Goal: Task Accomplishment & Management: Manage account settings

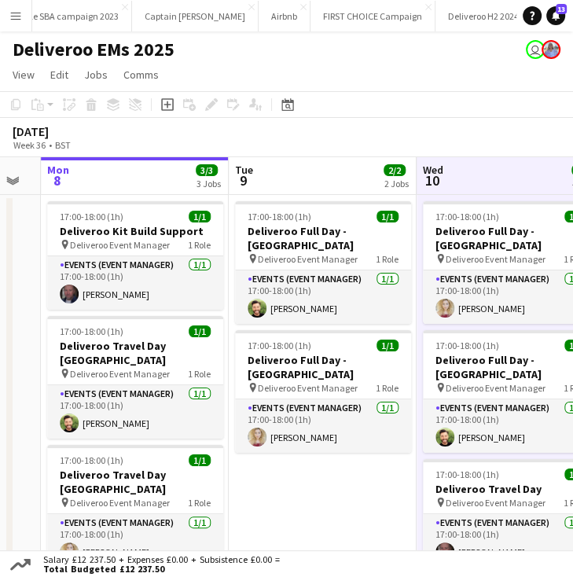
scroll to position [0, 524]
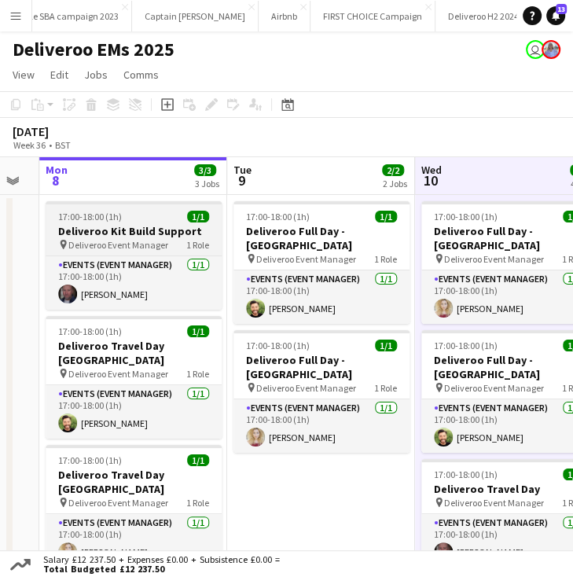
click at [149, 202] on div at bounding box center [134, 202] width 176 height 3
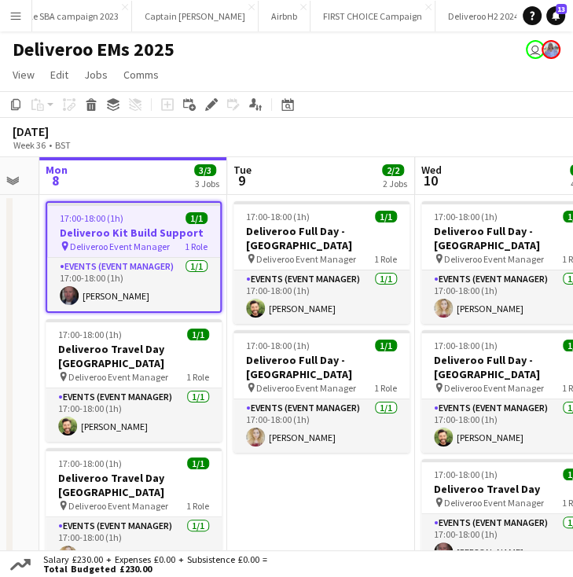
click at [218, 158] on app-board-header-date "Mon 8 3/3 3 Jobs" at bounding box center [133, 176] width 188 height 38
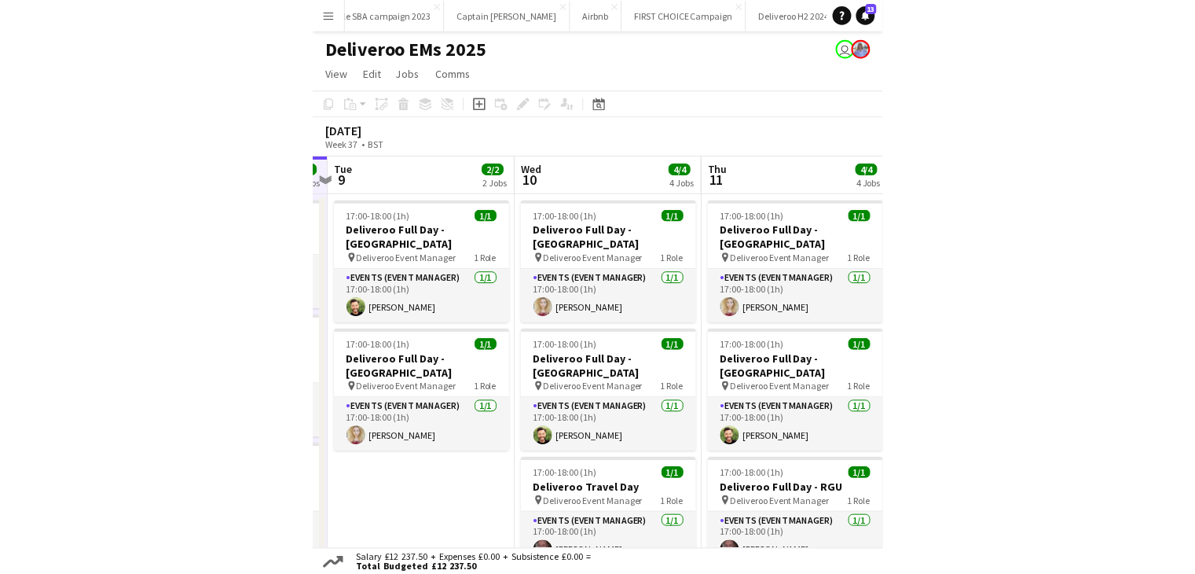
scroll to position [0, 738]
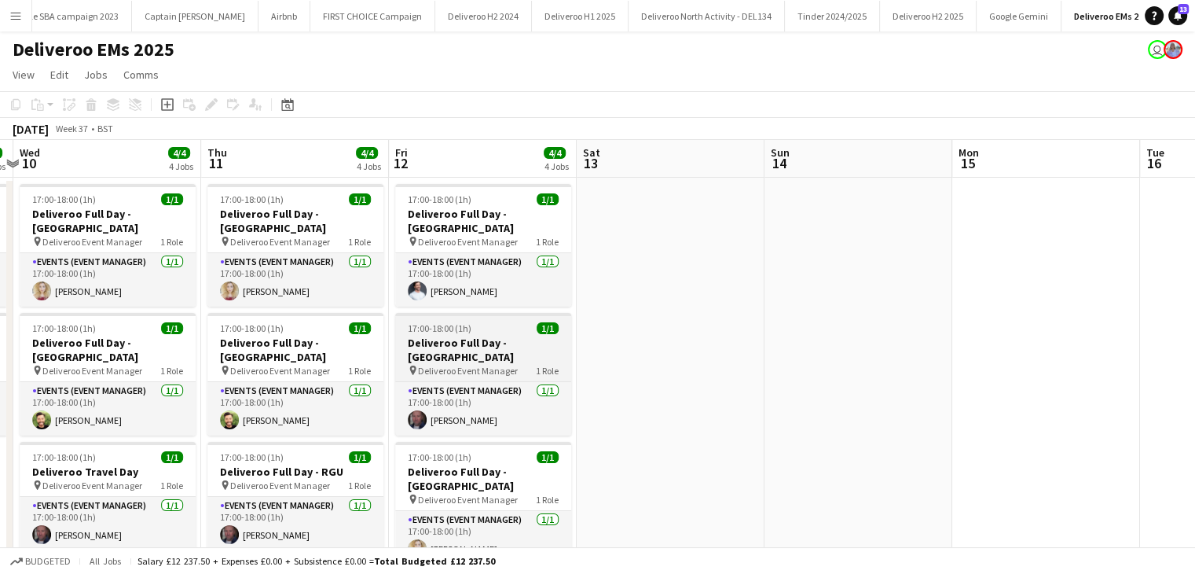
click at [537, 321] on app-job-card "17:00-18:00 (1h) 1/1 Deliveroo Full Day - [GEOGRAPHIC_DATA] pin Deliveroo Event…" at bounding box center [483, 374] width 176 height 123
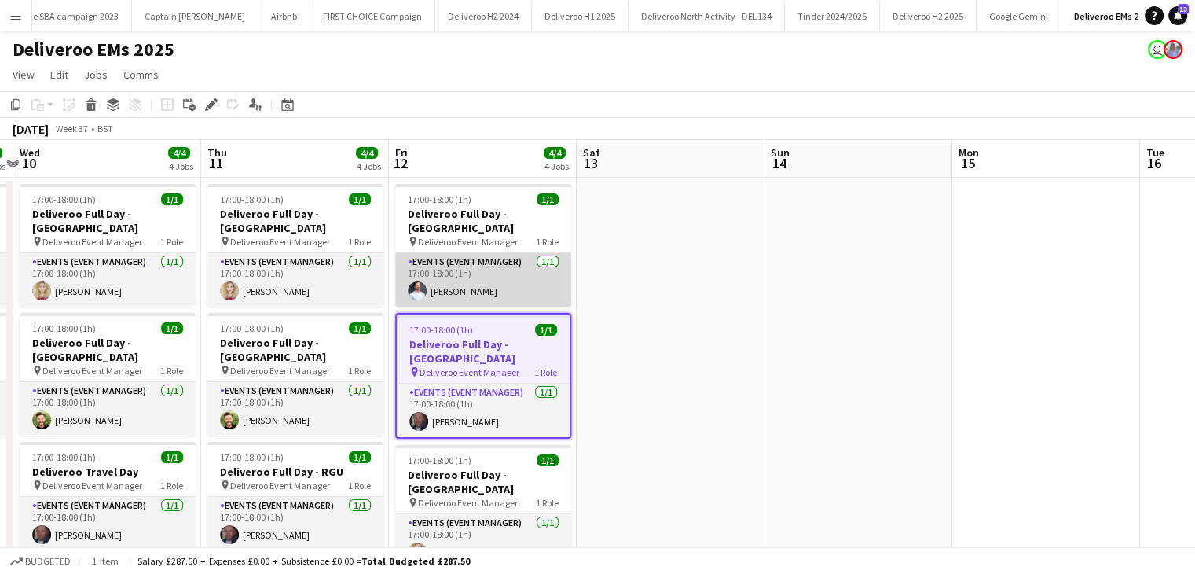
click at [509, 253] on app-card-role "Events (Event Manager) [DATE] 17:00-18:00 (1h) [PERSON_NAME]" at bounding box center [483, 279] width 176 height 53
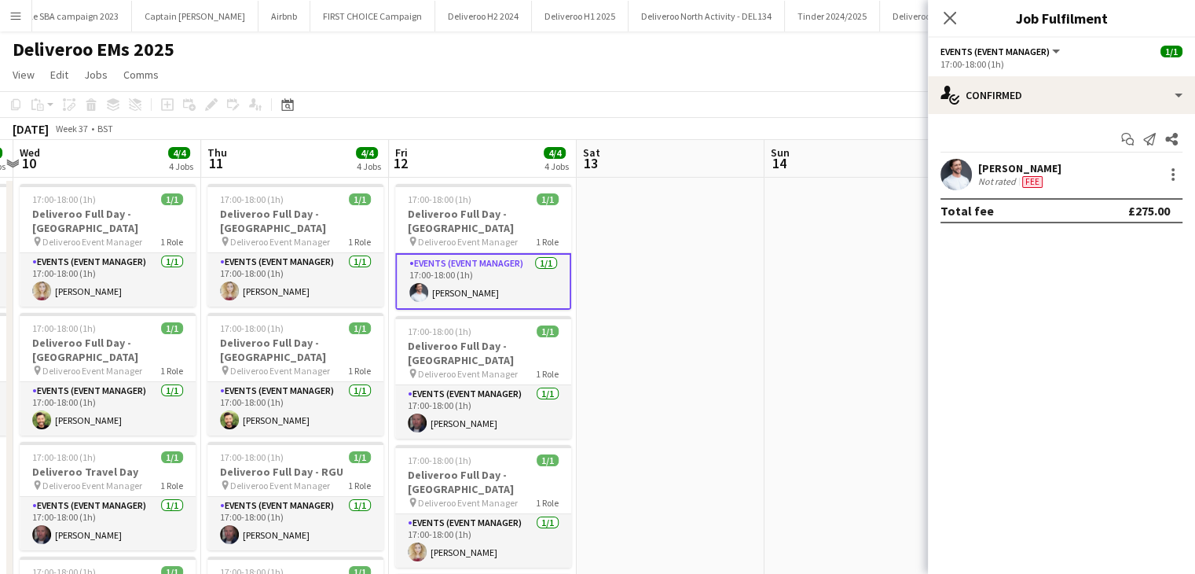
click at [572, 7] on div "Close pop-in" at bounding box center [950, 18] width 44 height 36
click at [572, 20] on icon "Close pop-in" at bounding box center [949, 17] width 15 height 15
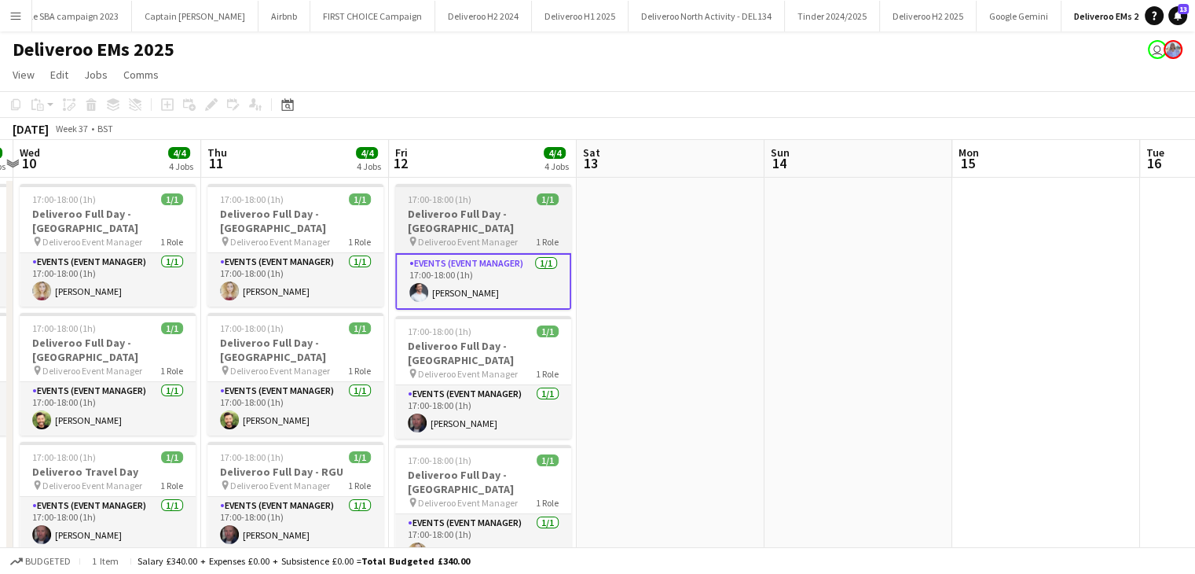
click at [524, 193] on div "17:00-18:00 (1h) 1/1" at bounding box center [483, 199] width 176 height 12
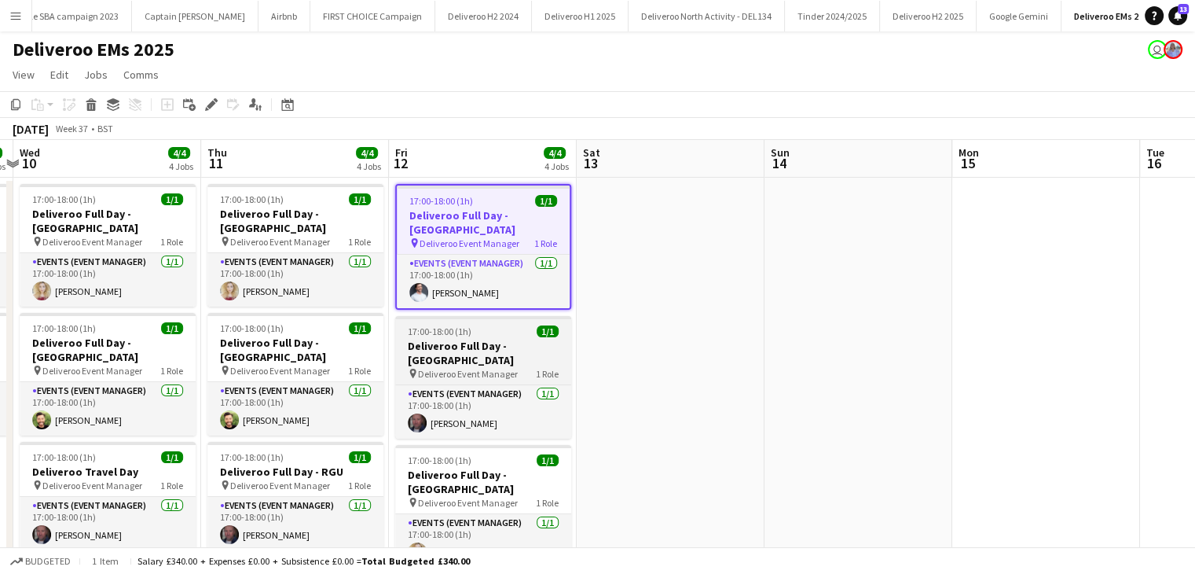
click at [458, 354] on app-job-card "17:00-18:00 (1h) 1/1 Deliveroo Full Day - [GEOGRAPHIC_DATA] pin Deliveroo Event…" at bounding box center [483, 377] width 176 height 123
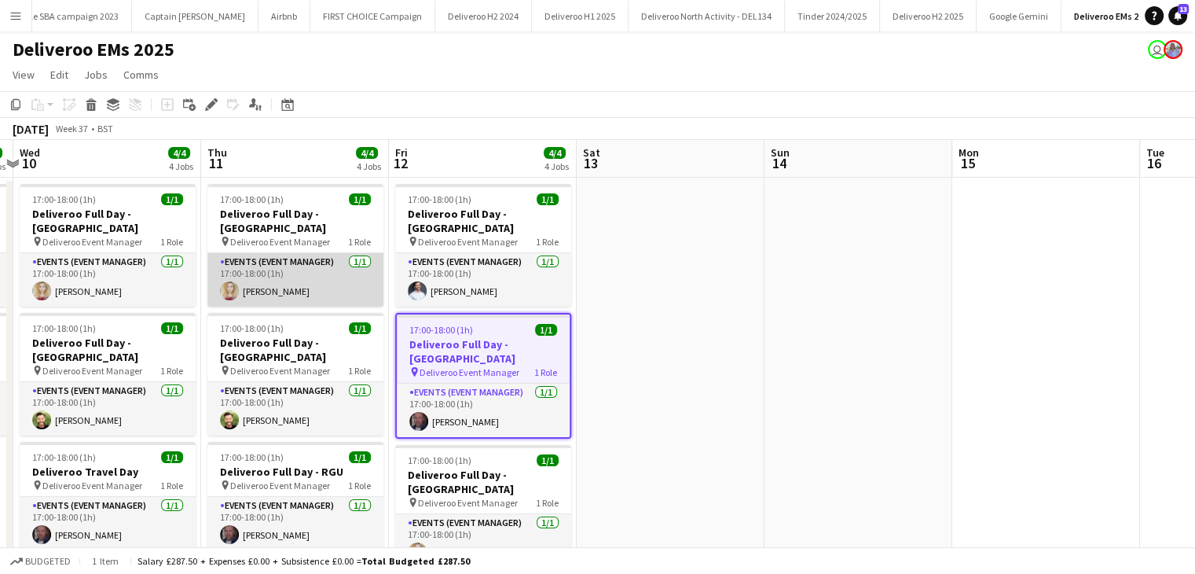
click at [347, 257] on app-card-role "Events (Event Manager) [DATE] 17:00-18:00 (1h) [PERSON_NAME]" at bounding box center [296, 279] width 176 height 53
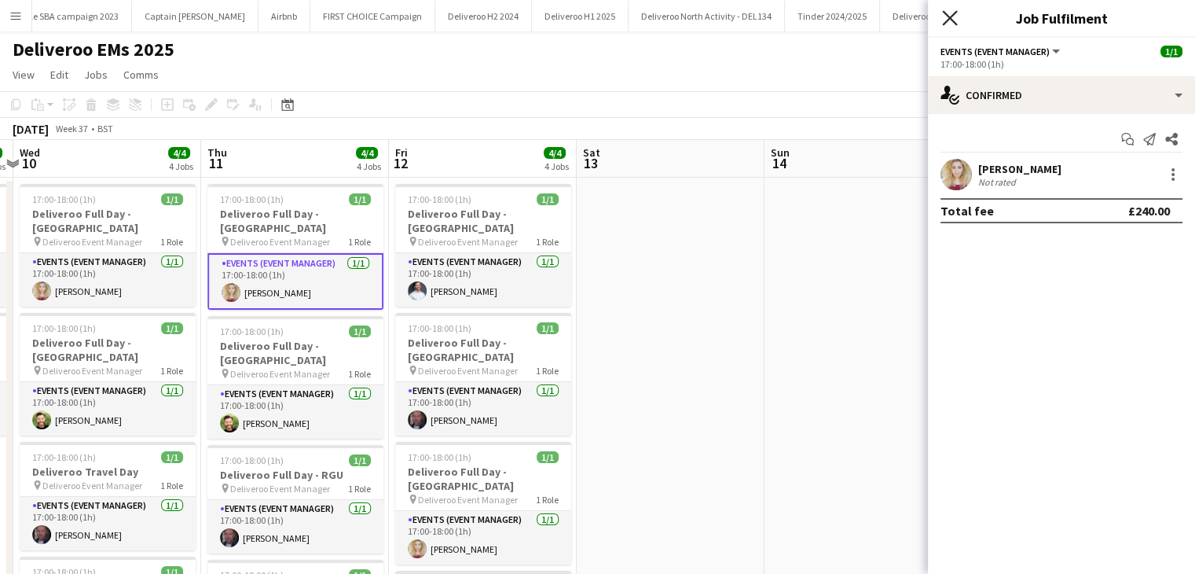
click at [572, 13] on icon "Close pop-in" at bounding box center [949, 17] width 15 height 15
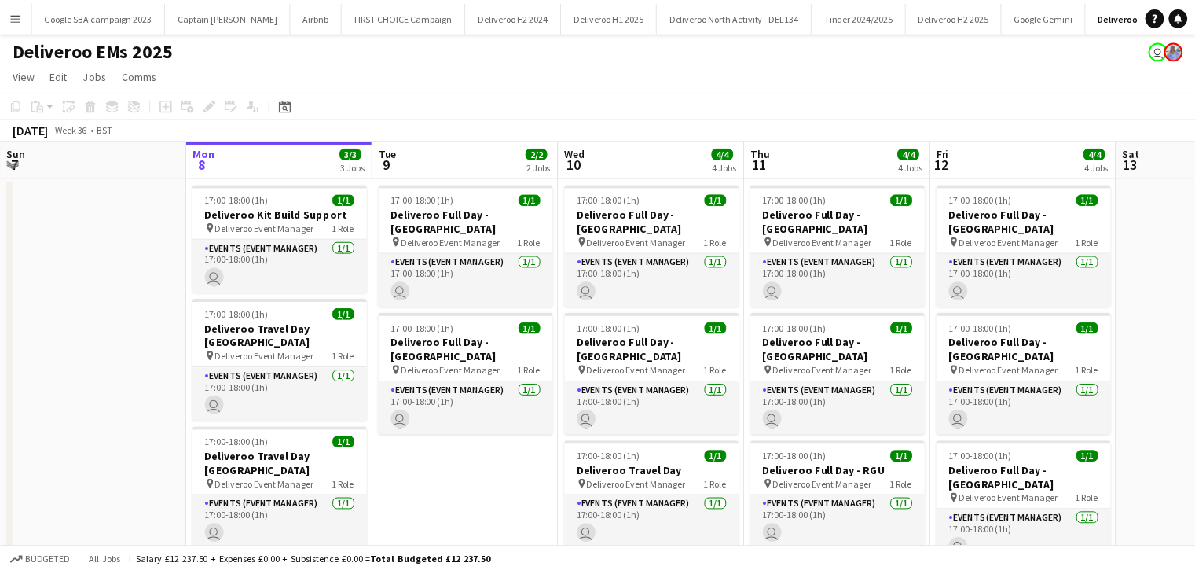
scroll to position [0, 3]
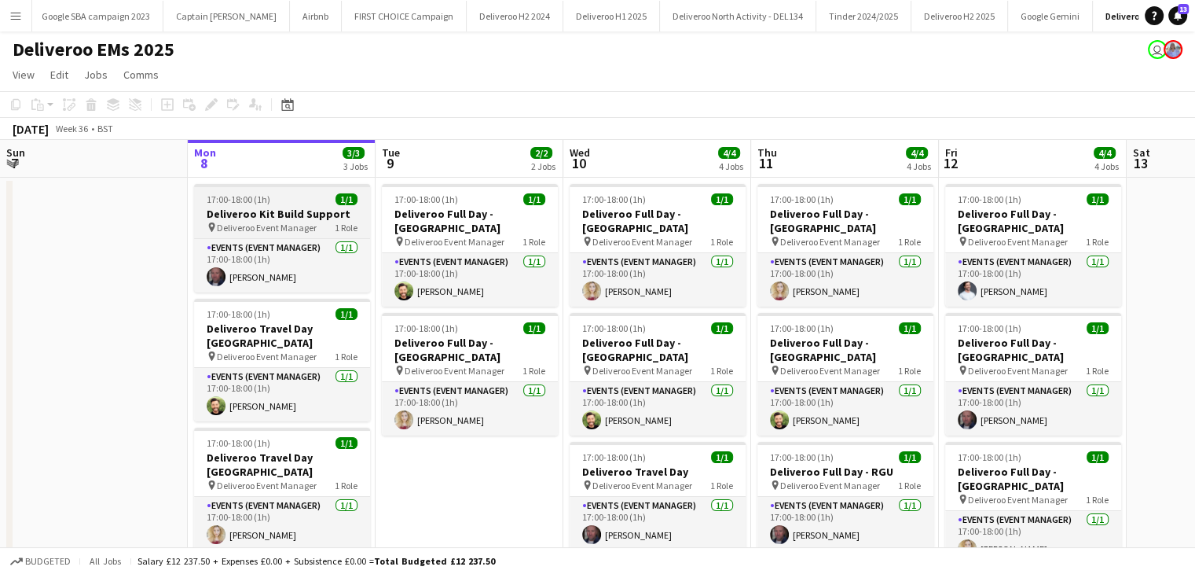
click at [298, 223] on span "Deliveroo Event Manager" at bounding box center [267, 228] width 100 height 12
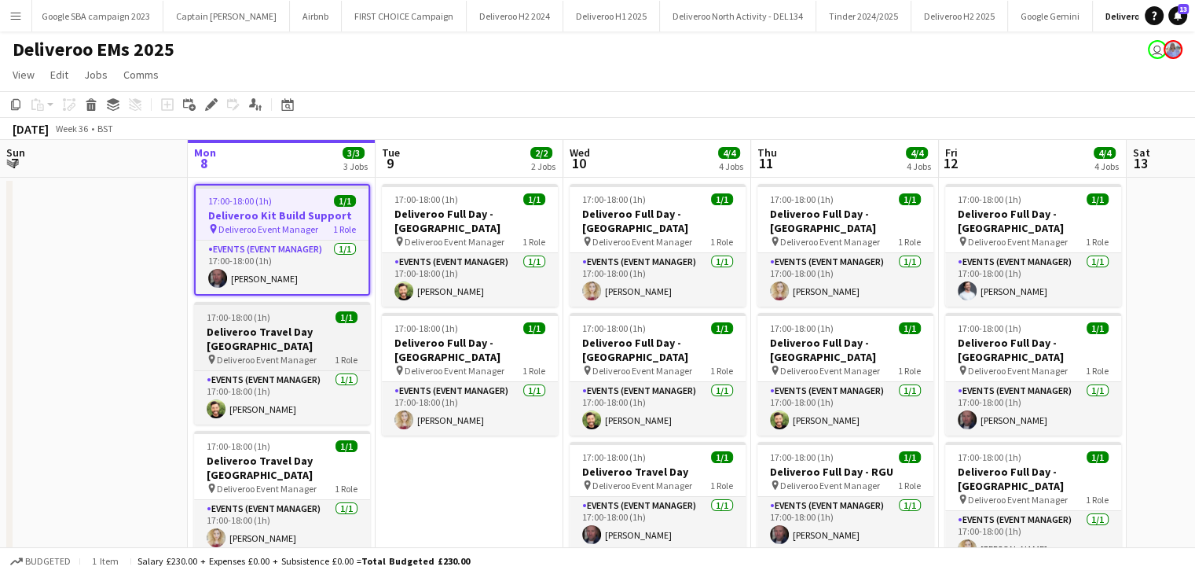
click at [318, 325] on h3 "Deliveroo Travel Day [GEOGRAPHIC_DATA]" at bounding box center [282, 339] width 176 height 28
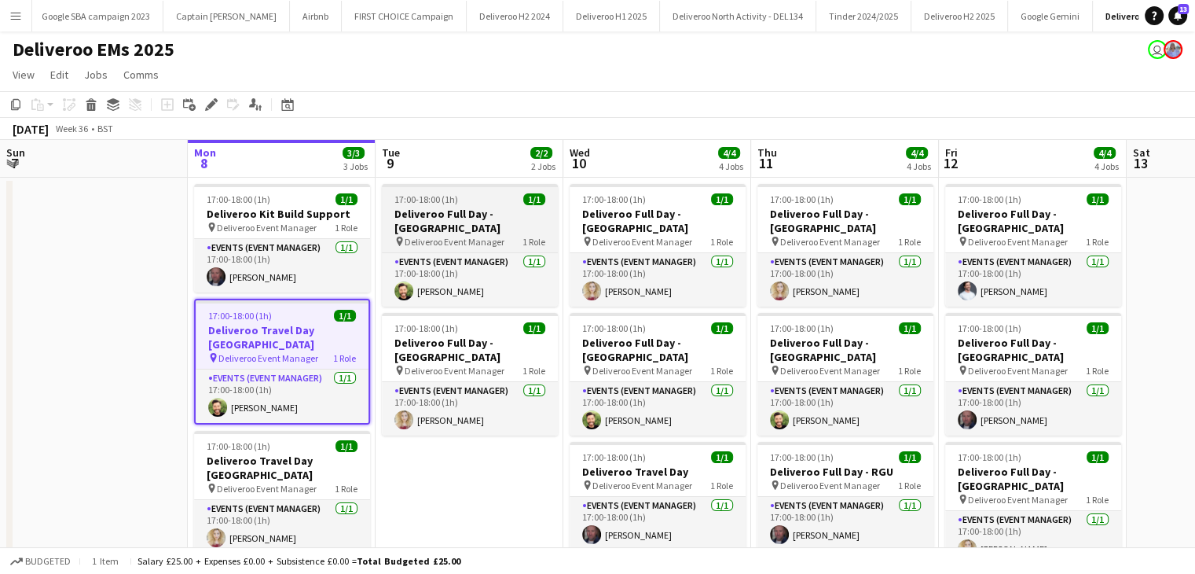
click at [424, 204] on span "17:00-18:00 (1h)" at bounding box center [427, 199] width 64 height 12
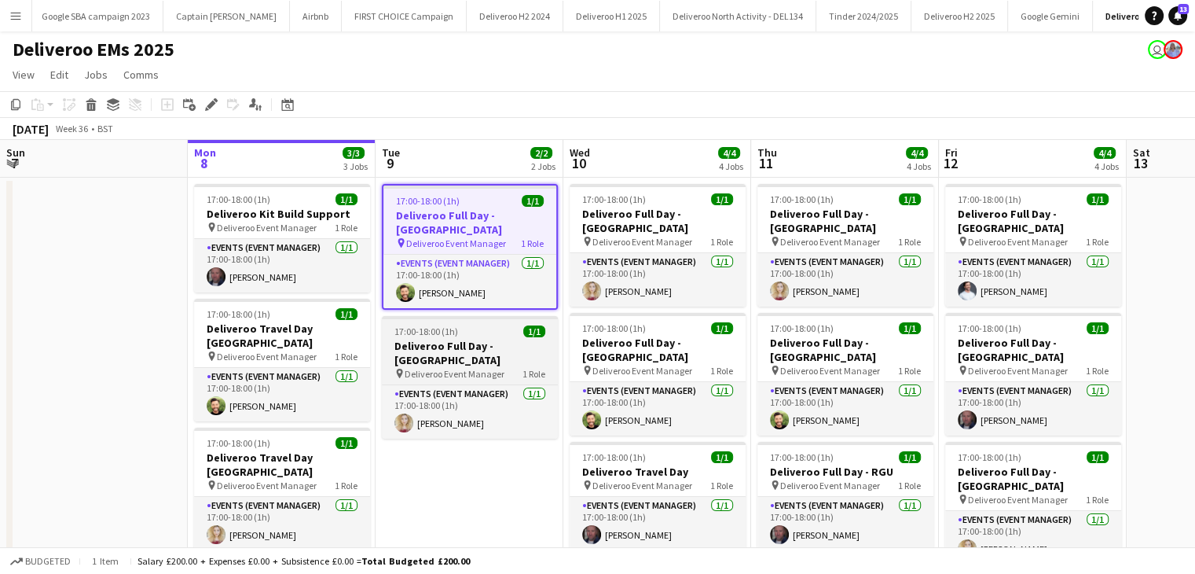
click at [452, 368] on span "Deliveroo Event Manager" at bounding box center [455, 374] width 100 height 12
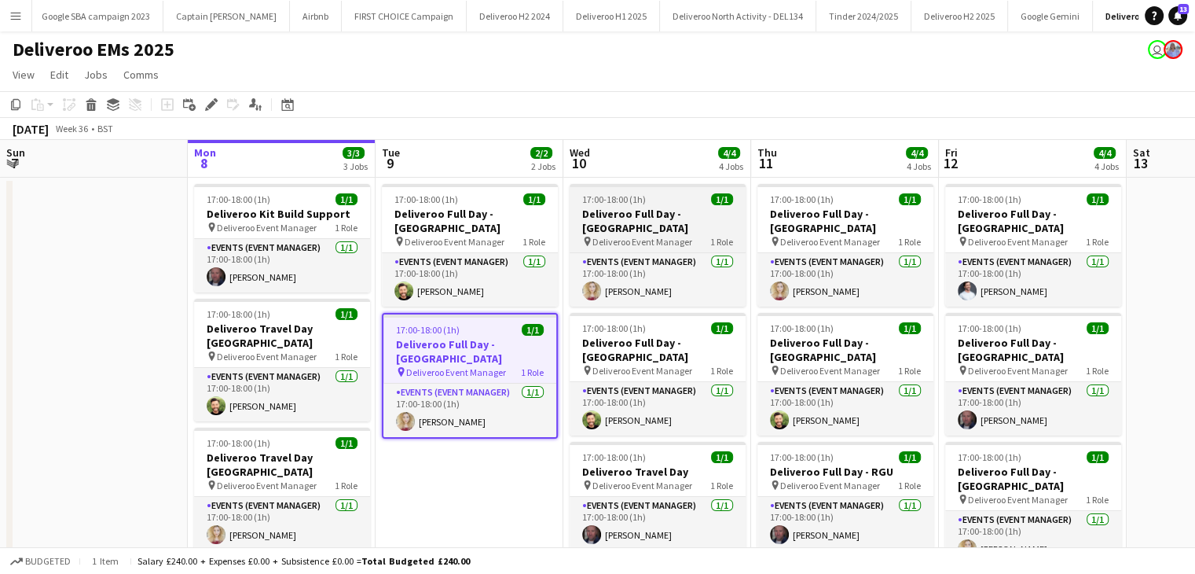
click at [619, 211] on h3 "Deliveroo Full Day - [GEOGRAPHIC_DATA]" at bounding box center [658, 221] width 176 height 28
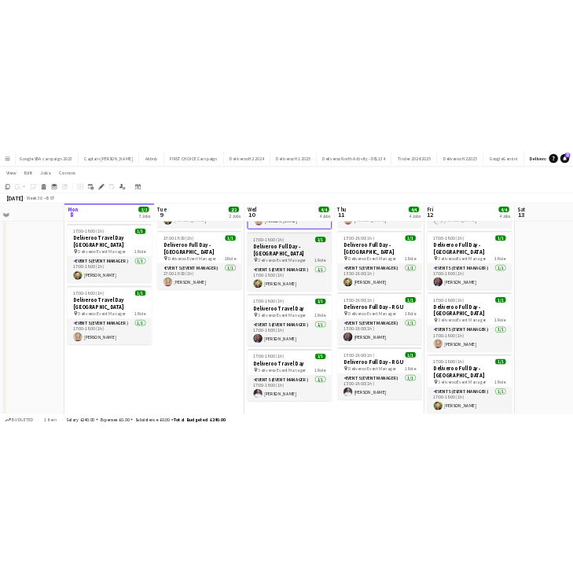
scroll to position [0, 0]
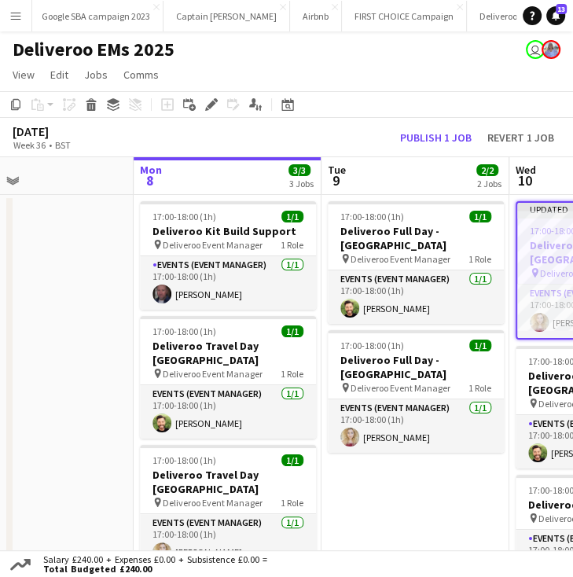
click at [25, 196] on app-date-cell at bounding box center [40, 471] width 188 height 552
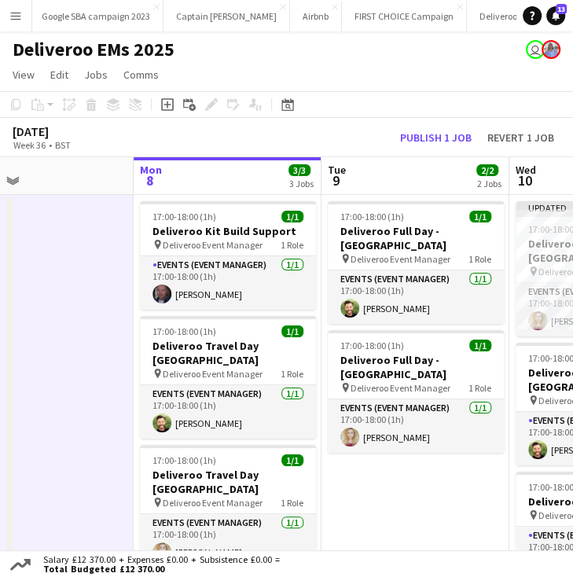
click at [211, 178] on app-board-header-date "Mon 8 3/3 3 Jobs" at bounding box center [228, 176] width 188 height 38
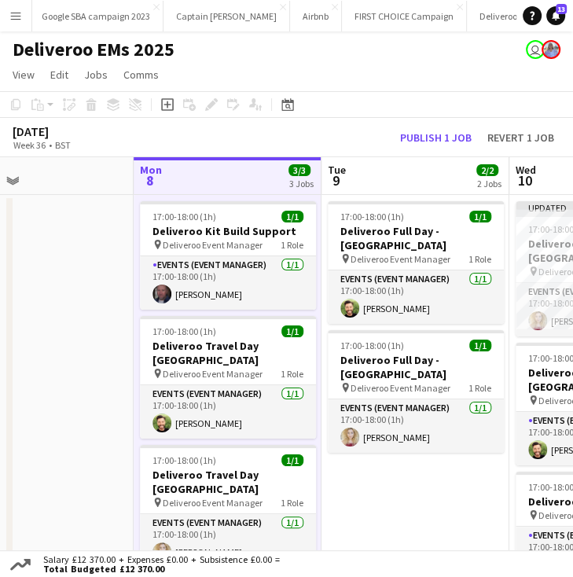
click at [400, 189] on app-board-header-date "Tue 9 2/2 2 Jobs" at bounding box center [415, 176] width 188 height 38
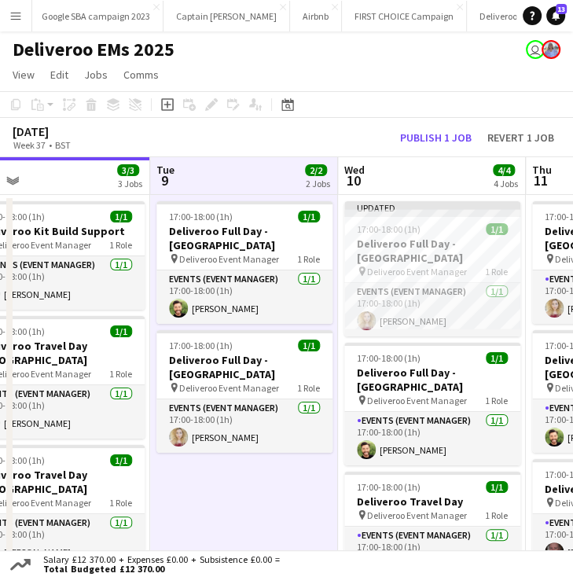
scroll to position [0, 648]
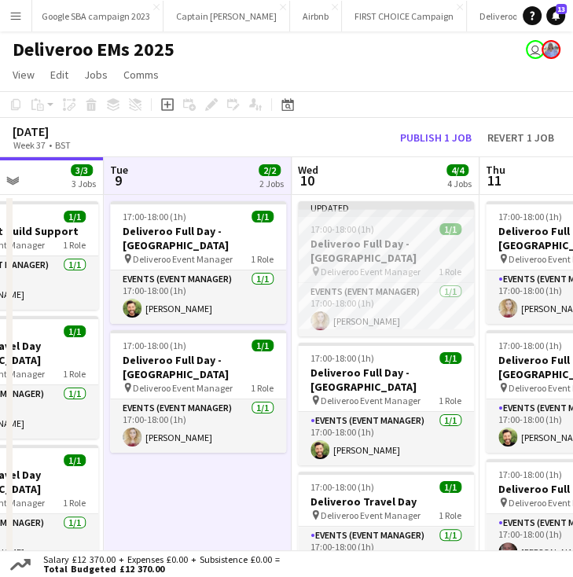
click at [401, 211] on div "Updated" at bounding box center [386, 207] width 176 height 13
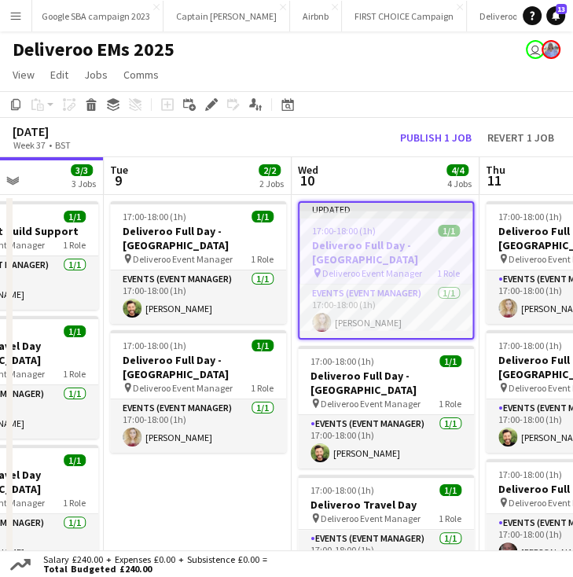
click at [409, 255] on app-job-card "Updated 17:00-18:00 (1h) 1/1 Deliveroo Full Day - Dublin pin Deliveroo Event Ma…" at bounding box center [386, 270] width 176 height 138
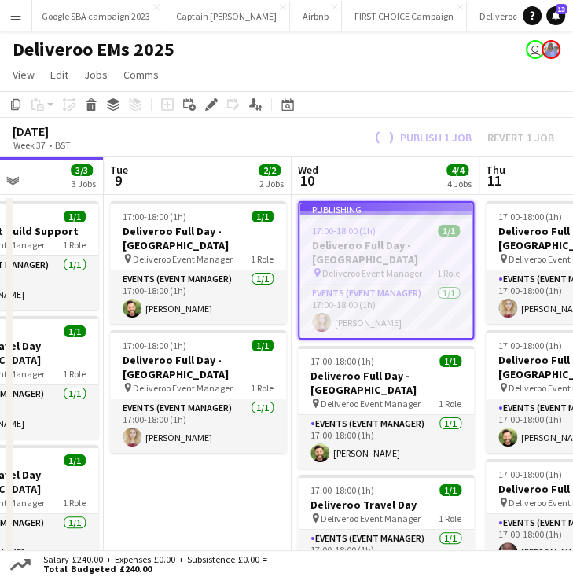
click at [409, 255] on app-job-card "Publishing 17:00-18:00 (1h) 1/1 Deliveroo Full Day - Dublin pin Deliveroo Event…" at bounding box center [386, 270] width 176 height 138
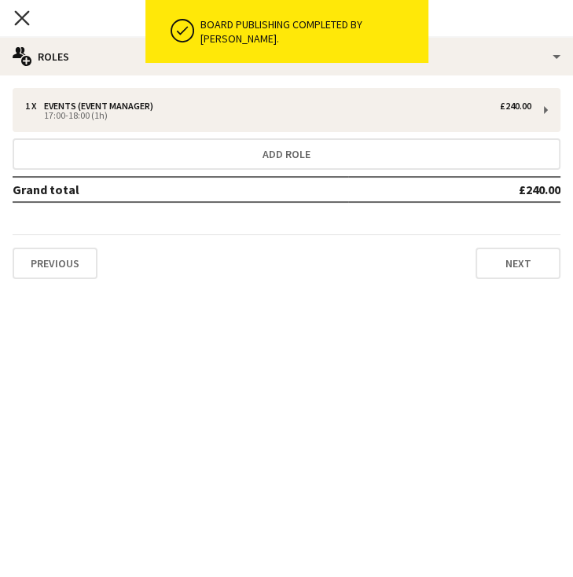
click at [17, 15] on icon "Close pop-in" at bounding box center [21, 17] width 15 height 15
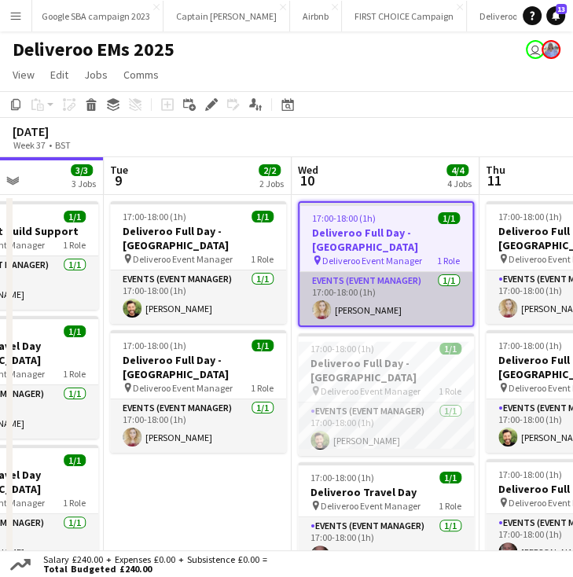
click at [358, 294] on app-card-role "Events (Event Manager) [DATE] 17:00-18:00 (1h) [PERSON_NAME]" at bounding box center [385, 298] width 173 height 53
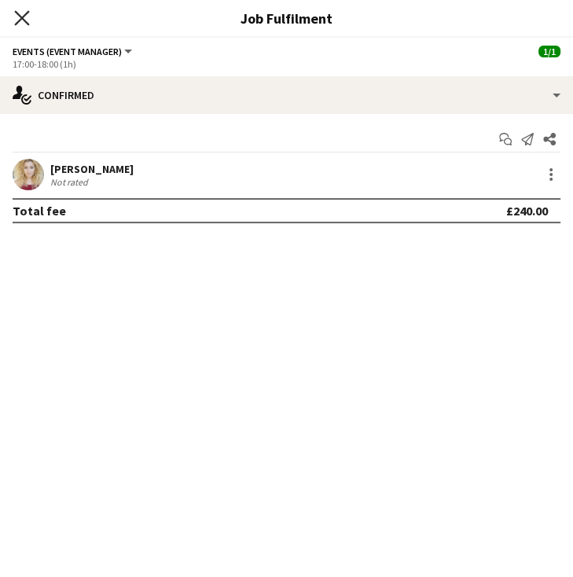
click at [16, 10] on app-icon "Close pop-in" at bounding box center [22, 18] width 23 height 23
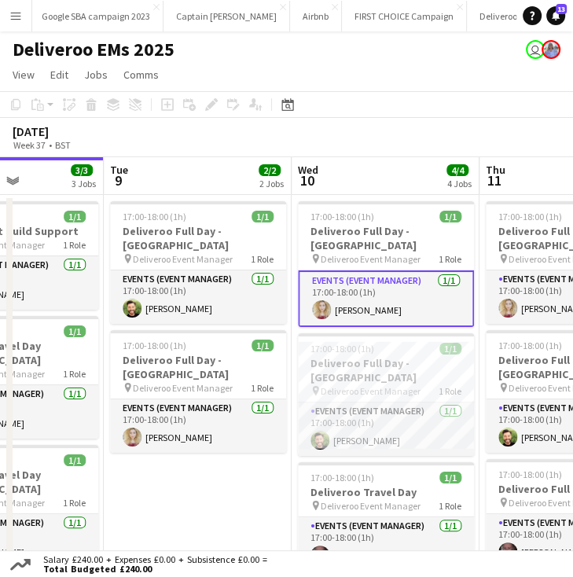
click at [340, 177] on app-board-header-date "Wed 10 4/4 4 Jobs" at bounding box center [386, 176] width 188 height 38
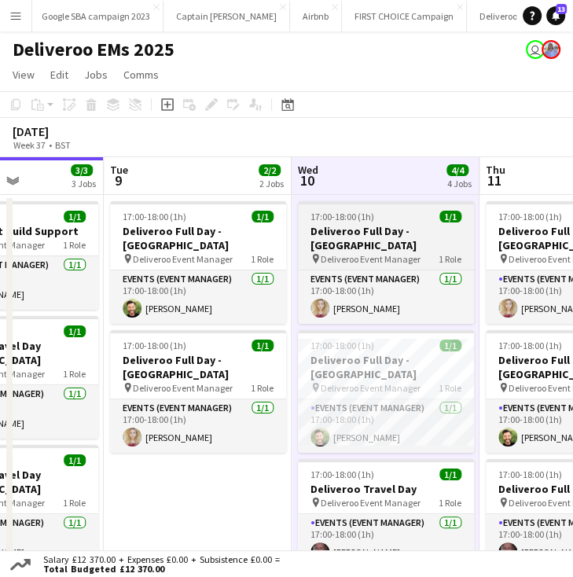
click at [355, 208] on app-job-card "17:00-18:00 (1h) 1/1 Deliveroo Full Day - Dublin pin Deliveroo Event Manager 1 …" at bounding box center [386, 262] width 176 height 123
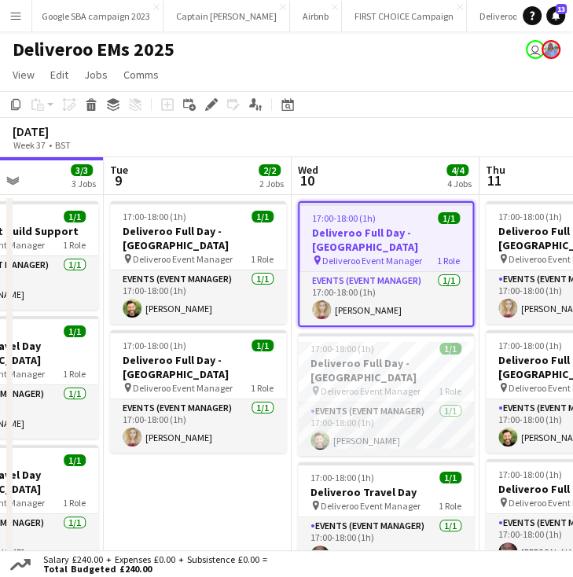
click at [221, 111] on div "Add job Add linked Job Edit Edit linked Job Applicants" at bounding box center [205, 104] width 120 height 19
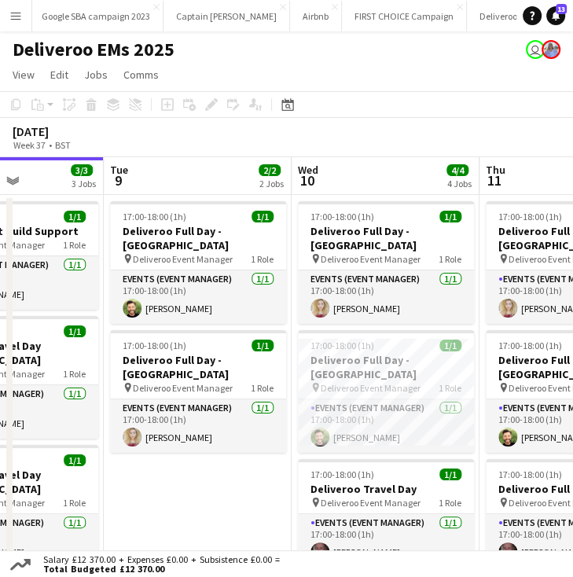
click at [336, 198] on app-date-cell "17:00-18:00 (1h) 1/1 Deliveroo Full Day - Dublin pin Deliveroo Event Manager 1 …" at bounding box center [386, 471] width 188 height 552
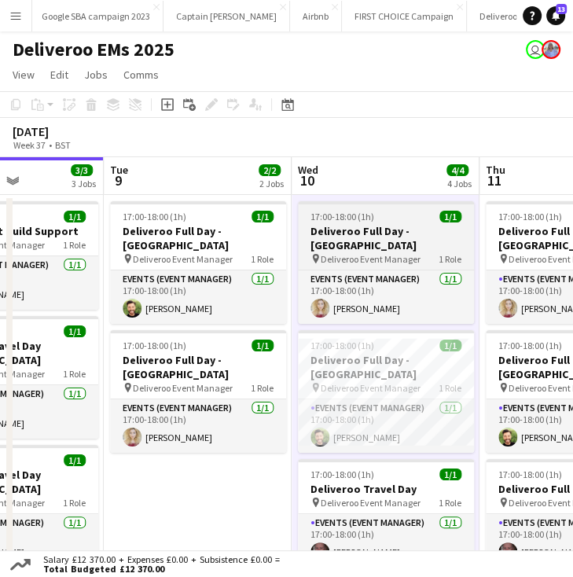
click at [348, 227] on h3 "Deliveroo Full Day - [GEOGRAPHIC_DATA]" at bounding box center [386, 238] width 176 height 28
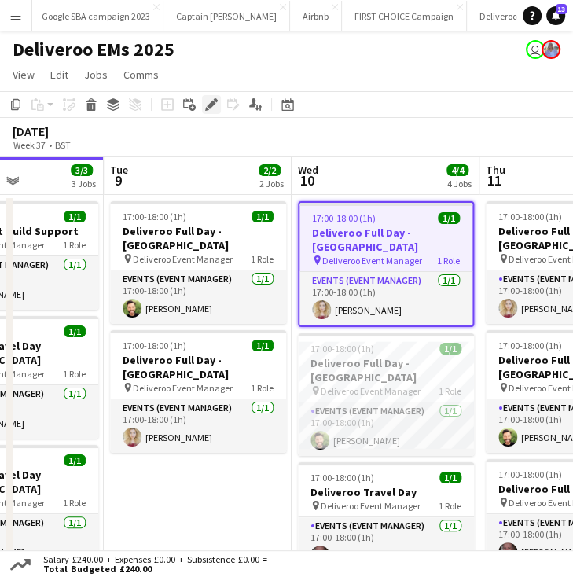
click at [205, 103] on icon "Edit" at bounding box center [211, 104] width 13 height 13
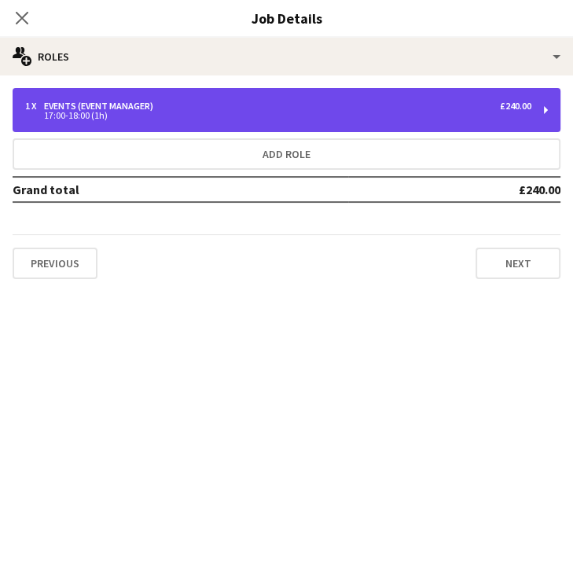
click at [399, 120] on div "1 x Events (Event Manager) £240.00 17:00-18:00 (1h)" at bounding box center [287, 110] width 548 height 44
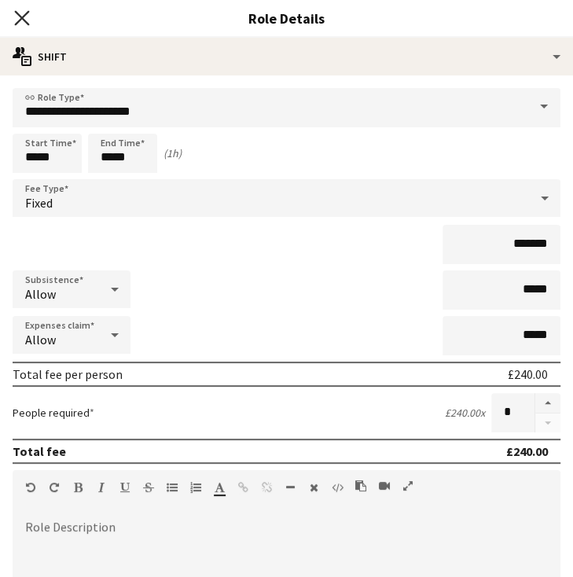
click at [28, 20] on icon "Close pop-in" at bounding box center [21, 17] width 15 height 15
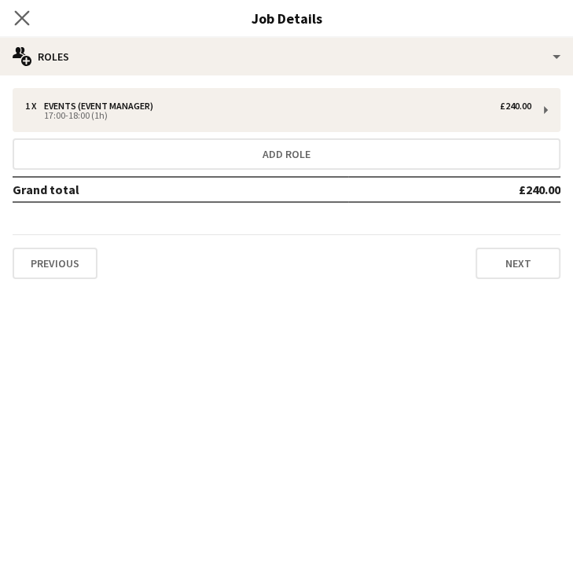
click at [30, 24] on app-icon "Close pop-in" at bounding box center [22, 18] width 23 height 23
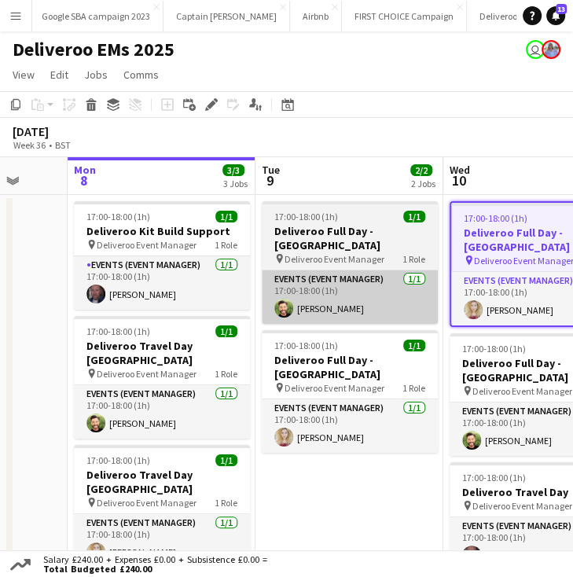
scroll to position [0, 494]
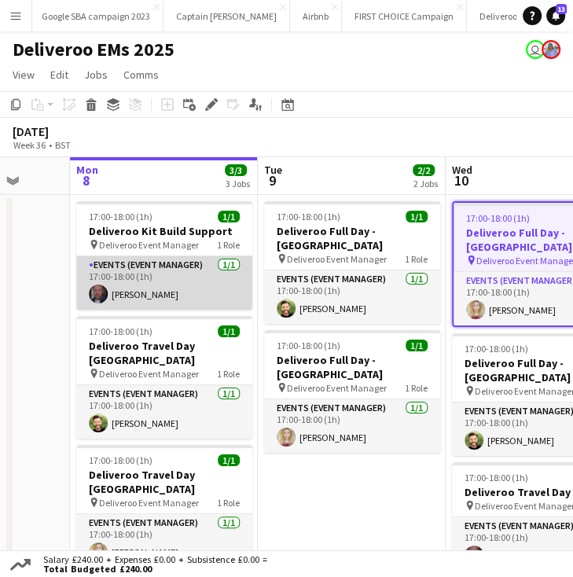
click at [160, 277] on app-card-role "Events (Event Manager) 1/1 17:00-18:00 (1h) Lee Thompson" at bounding box center [164, 282] width 176 height 53
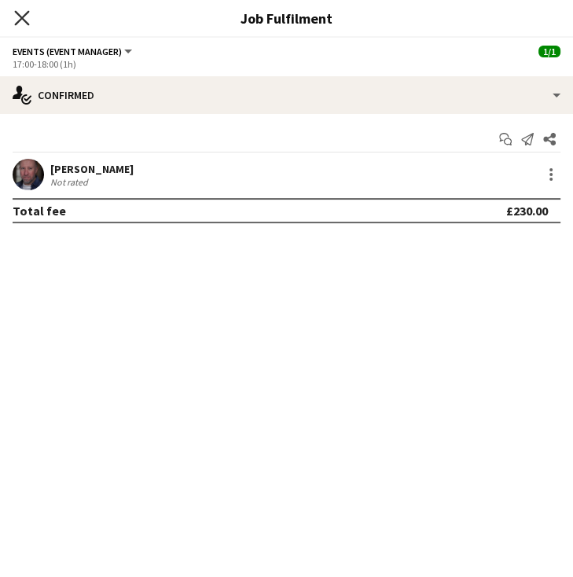
click at [20, 23] on icon "Close pop-in" at bounding box center [21, 17] width 15 height 15
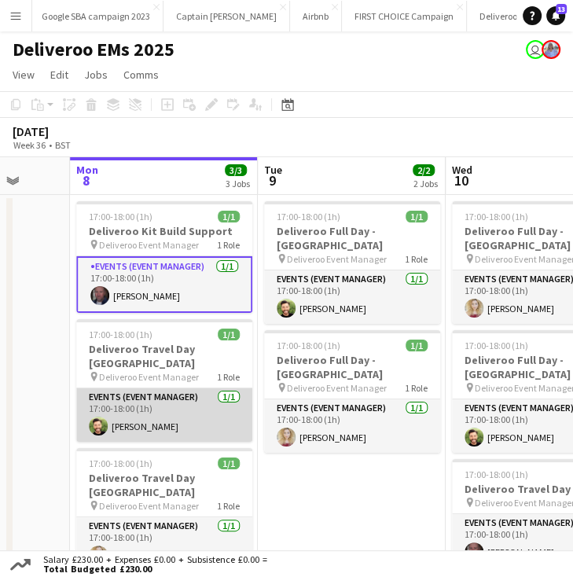
click at [170, 388] on app-card-role "Events (Event Manager) 1/1 17:00-18:00 (1h) Gary Moncrieff" at bounding box center [164, 414] width 176 height 53
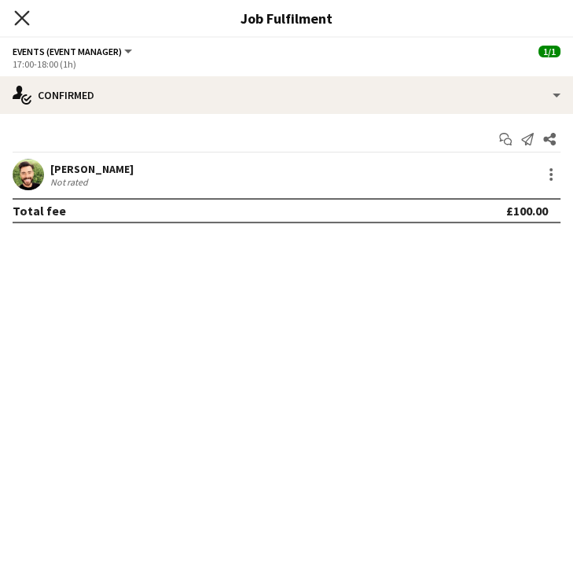
click at [19, 24] on icon "Close pop-in" at bounding box center [21, 17] width 15 height 15
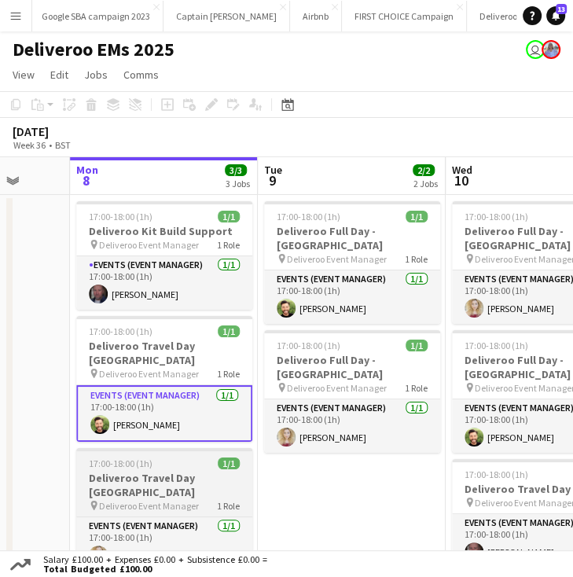
click at [201, 471] on h3 "Deliveroo Travel Day [GEOGRAPHIC_DATA]" at bounding box center [164, 485] width 176 height 28
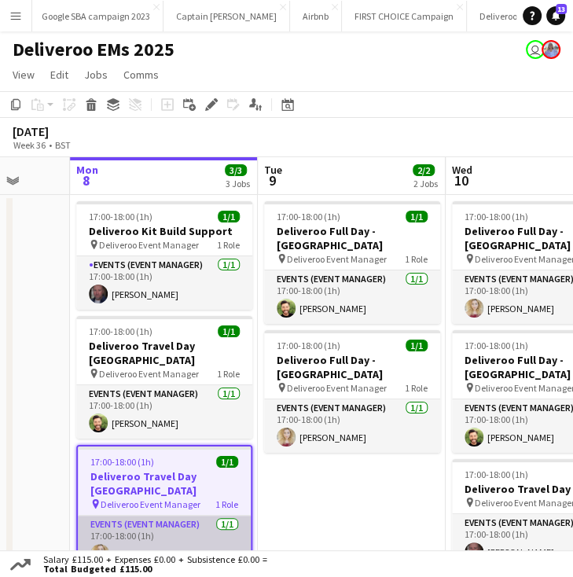
click at [195, 524] on app-card-role "Events (Event Manager) [DATE] 17:00-18:00 (1h) [PERSON_NAME]" at bounding box center [164, 542] width 173 height 53
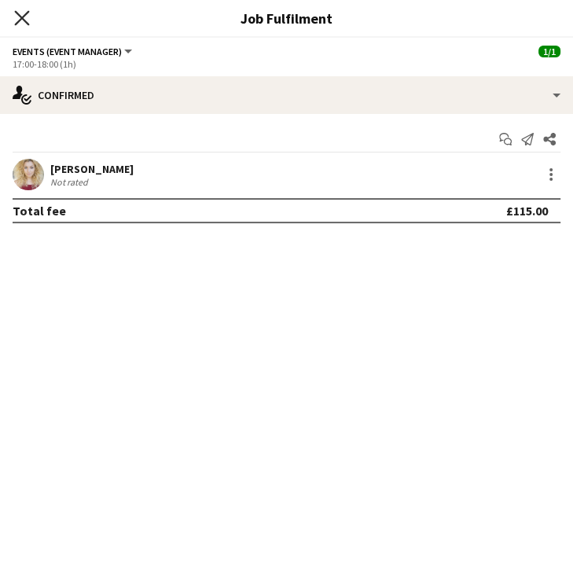
click at [21, 23] on icon "Close pop-in" at bounding box center [21, 17] width 15 height 15
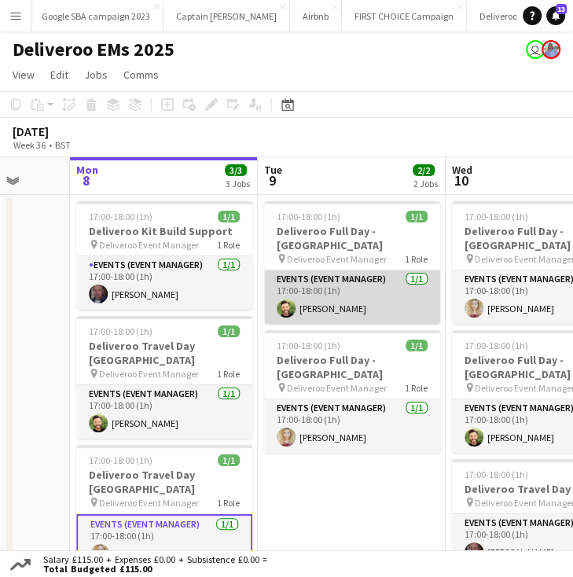
click at [315, 294] on app-card-role "Events (Event Manager) 1/1 17:00-18:00 (1h) Gary Moncrieff" at bounding box center [352, 296] width 176 height 53
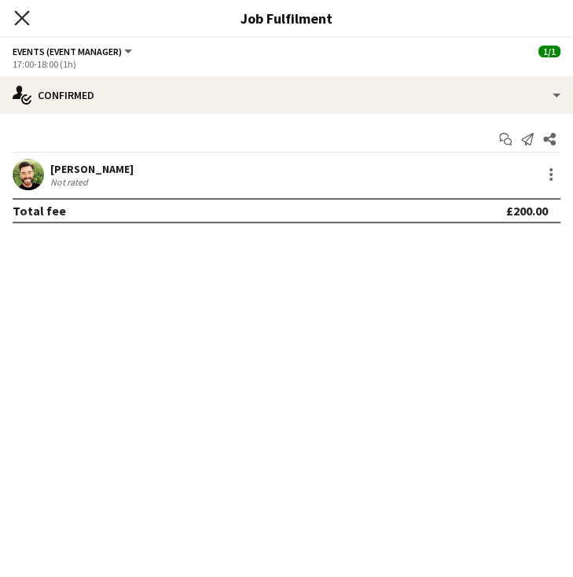
click at [26, 20] on icon "Close pop-in" at bounding box center [21, 17] width 15 height 15
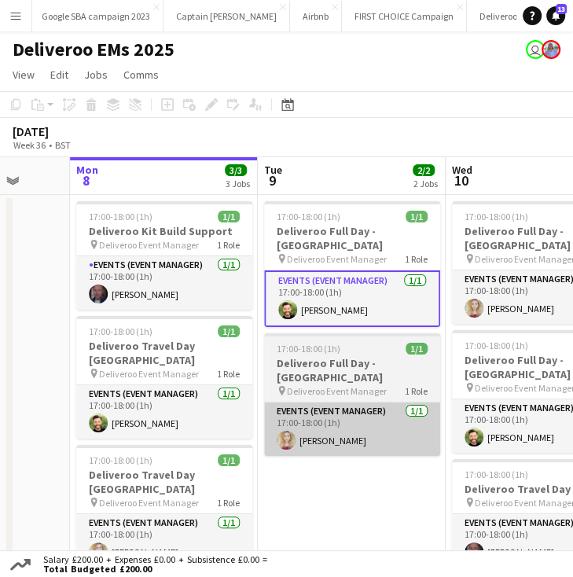
click at [336, 402] on app-card-role "Events (Event Manager) [DATE] 17:00-18:00 (1h) [PERSON_NAME]" at bounding box center [352, 428] width 176 height 53
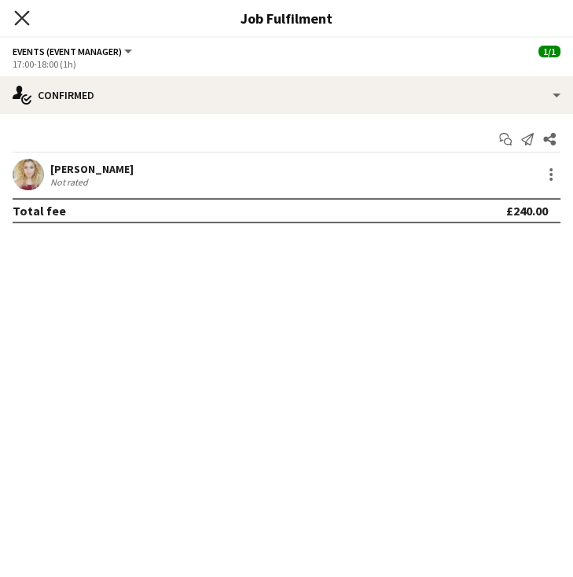
click at [18, 19] on icon "Close pop-in" at bounding box center [21, 17] width 15 height 15
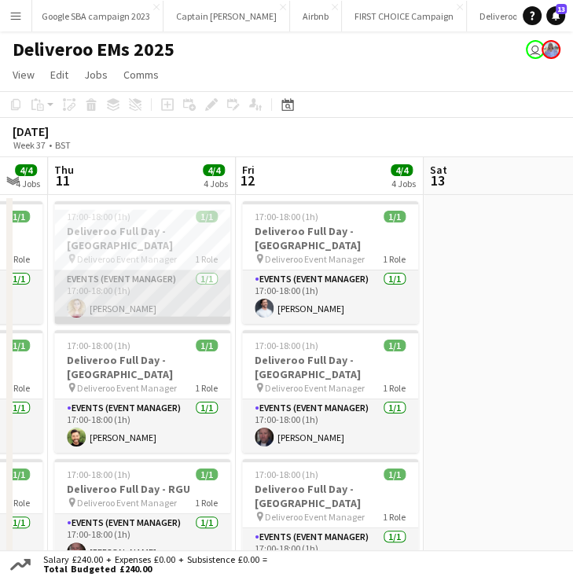
scroll to position [0, 595]
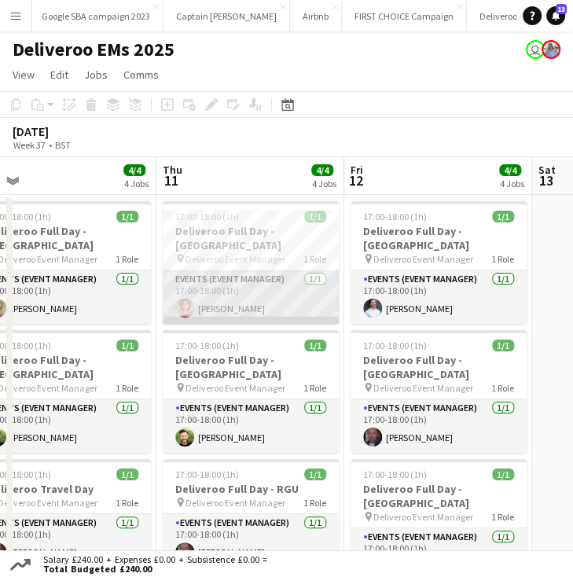
click at [288, 270] on app-card-role "Events (Event Manager) [DATE] 17:00-18:00 (1h) [PERSON_NAME]" at bounding box center [251, 296] width 176 height 53
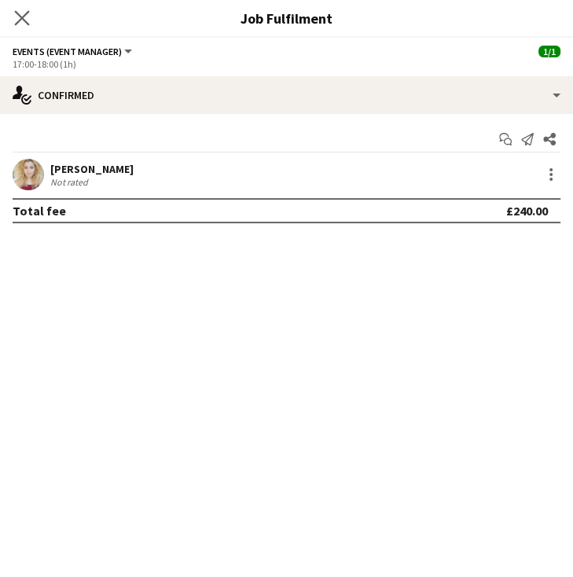
click at [20, 26] on app-icon "Close pop-in" at bounding box center [22, 18] width 23 height 23
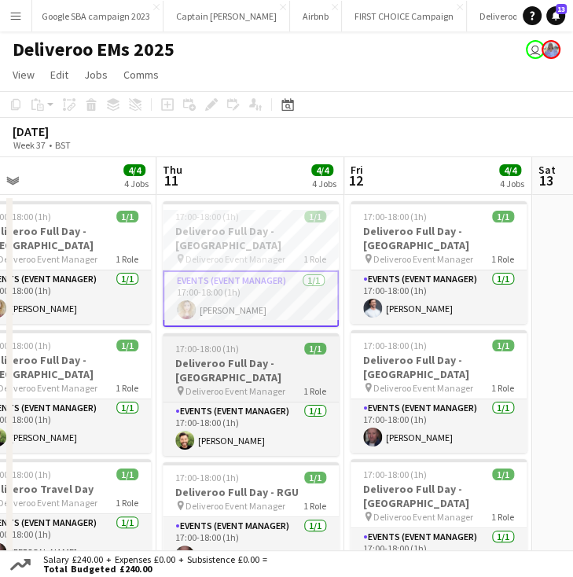
click at [277, 385] on span "Deliveroo Event Manager" at bounding box center [235, 391] width 100 height 12
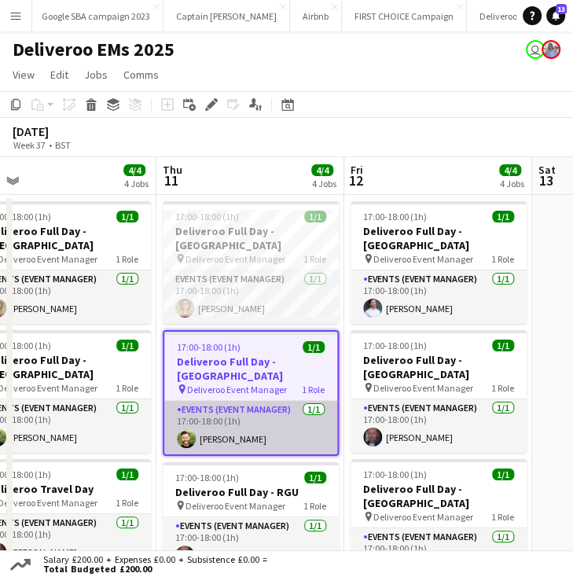
click at [301, 401] on app-card-role "Events (Event Manager) 1/1 17:00-18:00 (1h) Gary Moncrieff" at bounding box center [250, 427] width 173 height 53
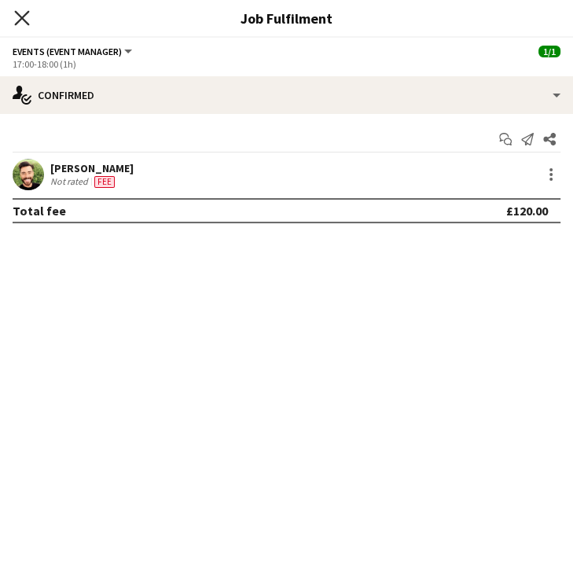
click at [20, 13] on icon "Close pop-in" at bounding box center [21, 17] width 15 height 15
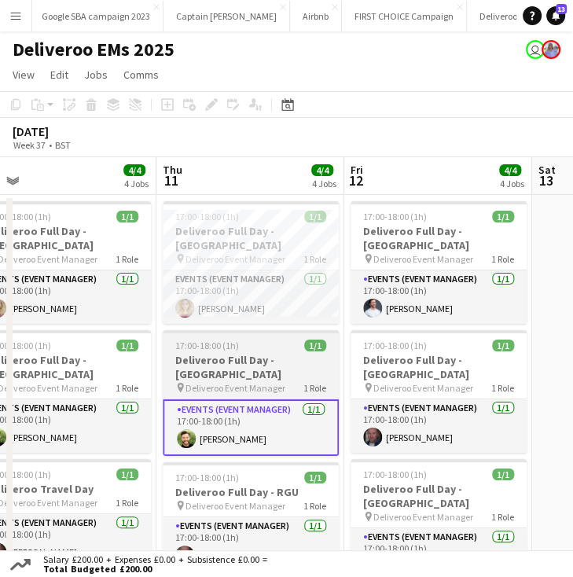
click at [272, 340] on div "17:00-18:00 (1h) 1/1" at bounding box center [251, 346] width 176 height 12
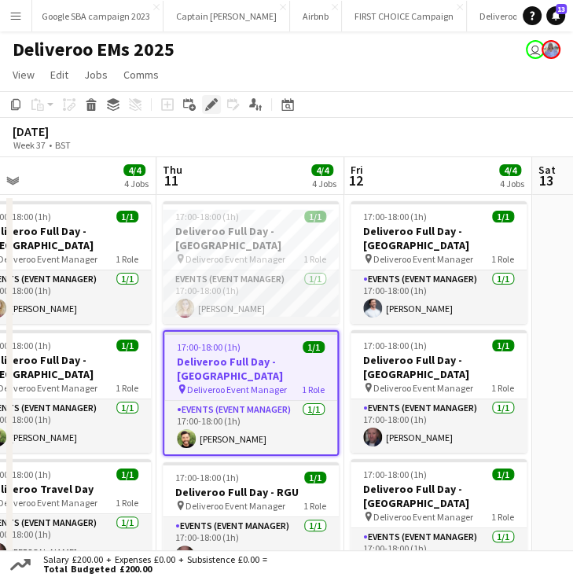
click at [208, 105] on icon at bounding box center [211, 105] width 9 height 9
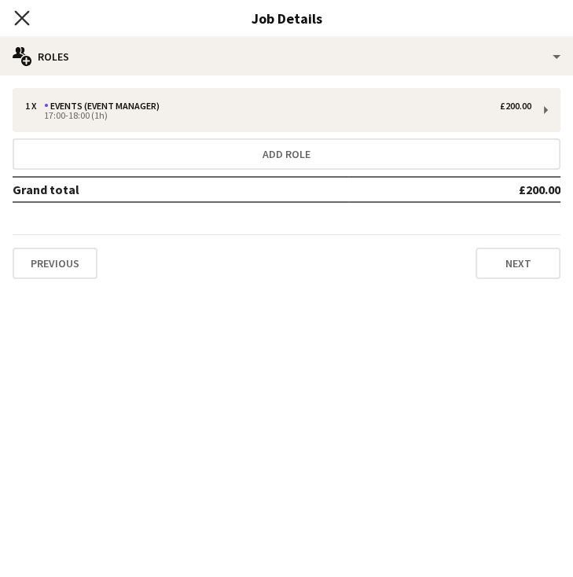
click at [27, 17] on icon "Close pop-in" at bounding box center [21, 17] width 15 height 15
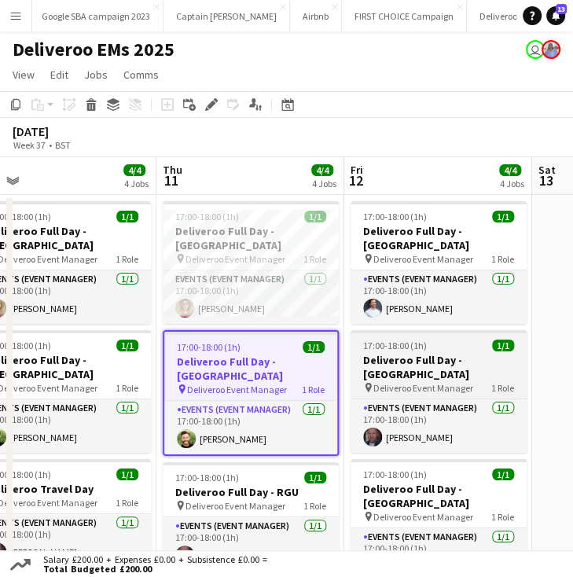
click at [425, 340] on div "17:00-18:00 (1h) 1/1" at bounding box center [439, 346] width 176 height 12
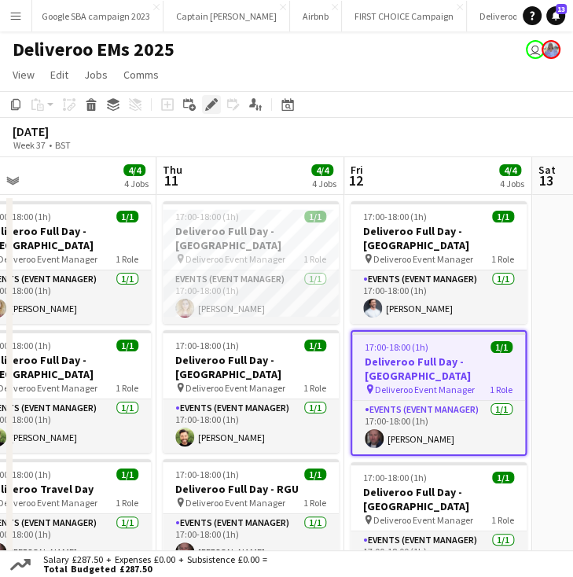
click at [208, 113] on div "Edit" at bounding box center [211, 104] width 19 height 19
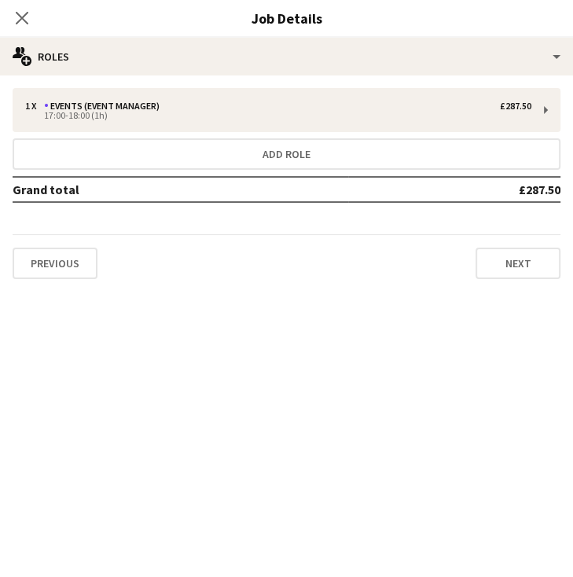
click at [156, 135] on div "1 x Events (Event Manager) £287.50 17:00-18:00 (1h) Add role Grand total £287.5…" at bounding box center [286, 183] width 573 height 191
click at [24, 13] on icon "Close pop-in" at bounding box center [21, 17] width 15 height 15
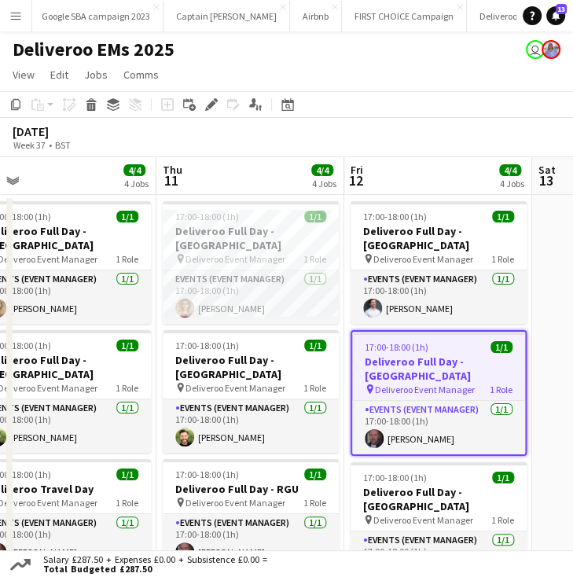
click at [29, 160] on app-board-header-date "Wed 10 4/4 4 Jobs" at bounding box center [63, 176] width 188 height 38
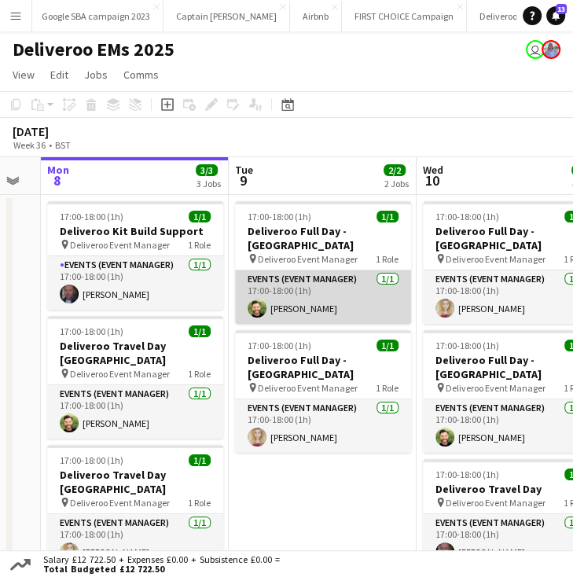
scroll to position [0, 333]
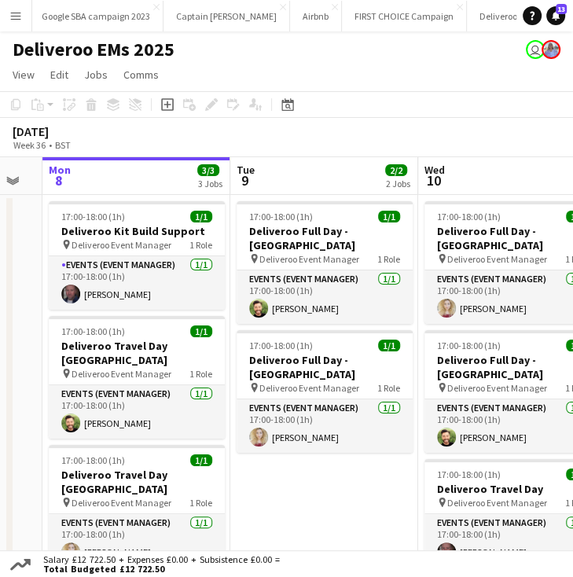
click at [382, 64] on app-page-menu "View Day view expanded Day view collapsed Month view Date picker Jump to today …" at bounding box center [286, 76] width 573 height 30
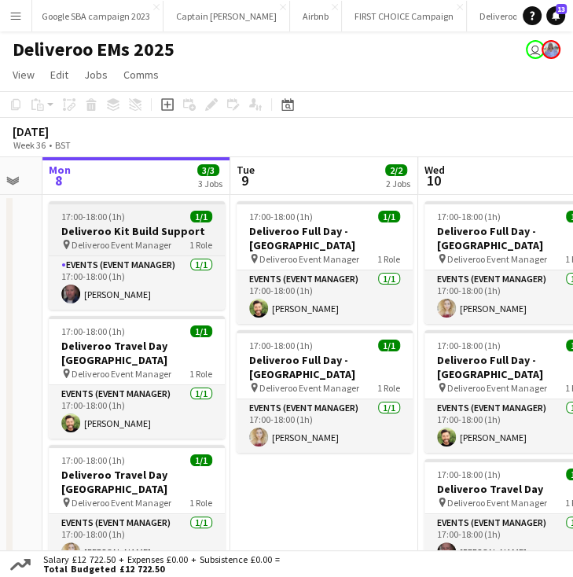
click at [104, 224] on h3 "Deliveroo Kit Build Support" at bounding box center [137, 231] width 176 height 14
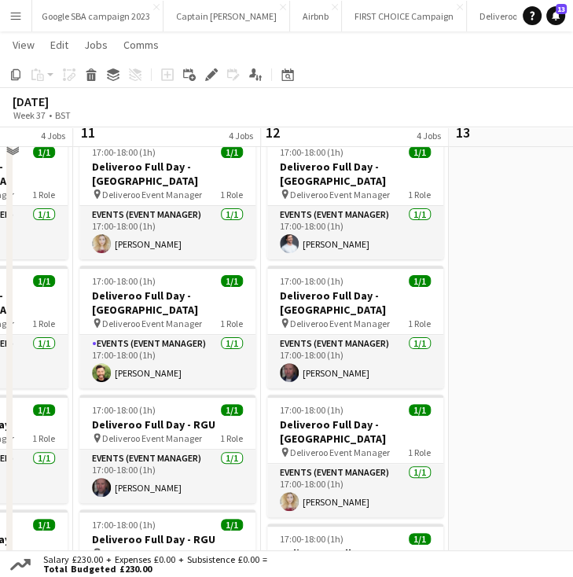
scroll to position [42, 0]
